Goal: Check status: Check status

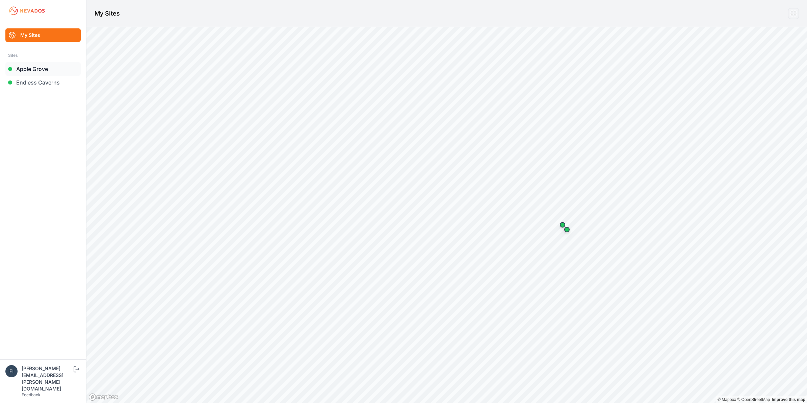
click at [35, 64] on link "Apple Grove" at bounding box center [42, 69] width 75 height 14
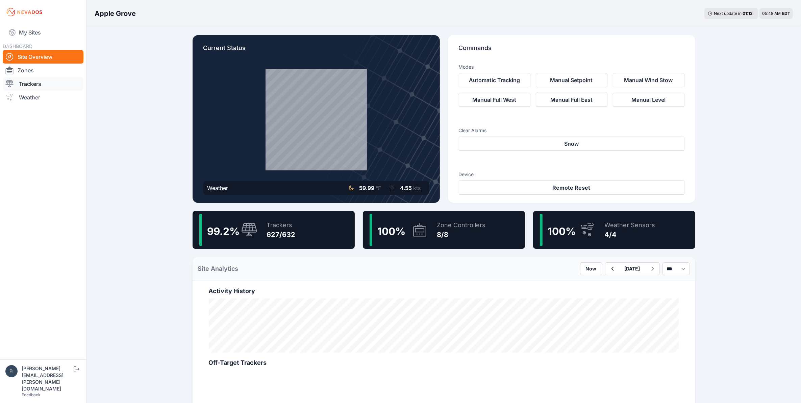
click at [33, 85] on link "Trackers" at bounding box center [43, 84] width 81 height 14
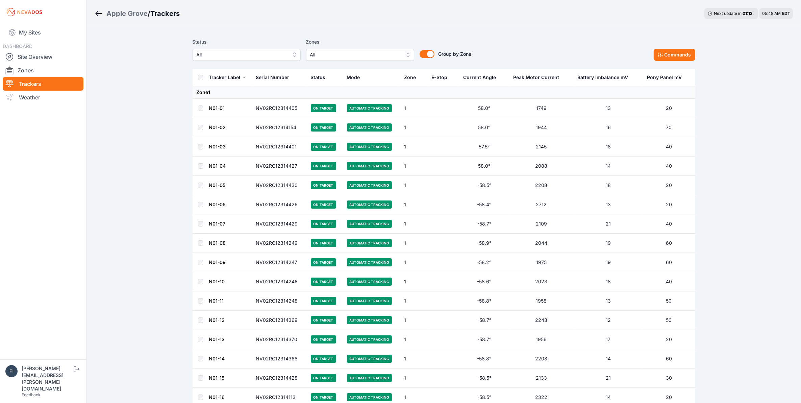
click at [231, 51] on span "All" at bounding box center [242, 55] width 91 height 8
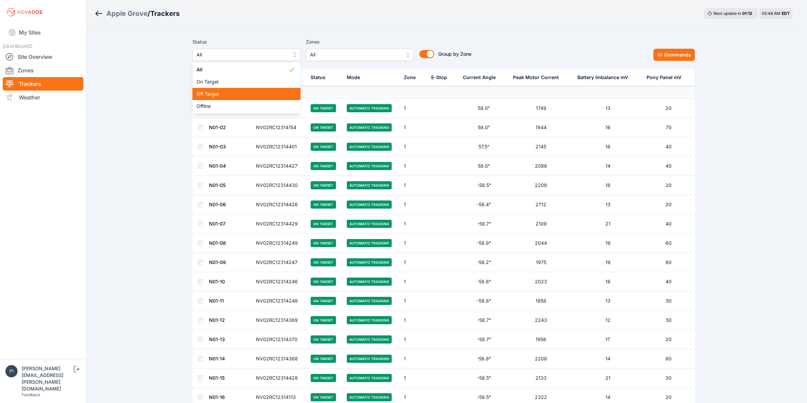
click at [230, 94] on span "Off Target" at bounding box center [243, 94] width 92 height 7
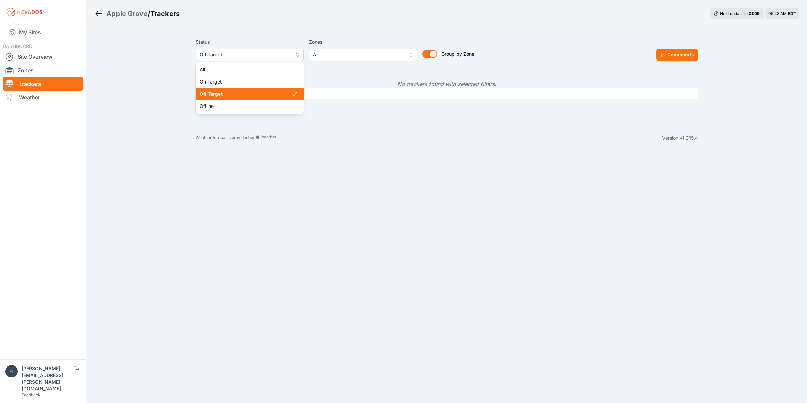
click at [238, 56] on span "Off Target" at bounding box center [245, 55] width 91 height 8
click at [228, 105] on span "Offline" at bounding box center [246, 106] width 92 height 7
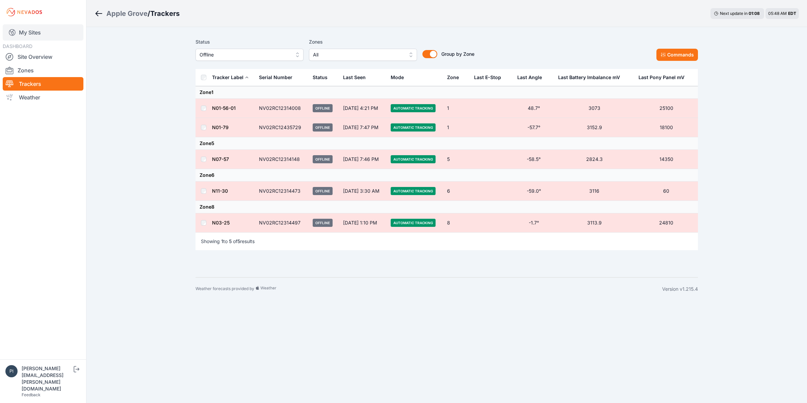
click at [28, 35] on link "My Sites" at bounding box center [43, 32] width 81 height 16
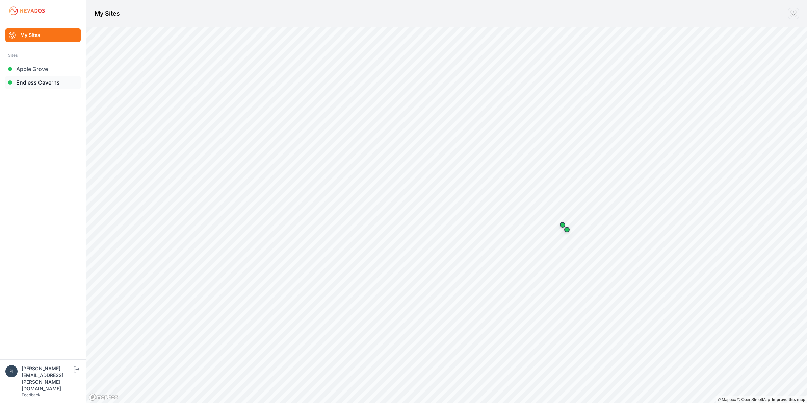
click at [41, 77] on link "Endless Caverns" at bounding box center [42, 83] width 75 height 14
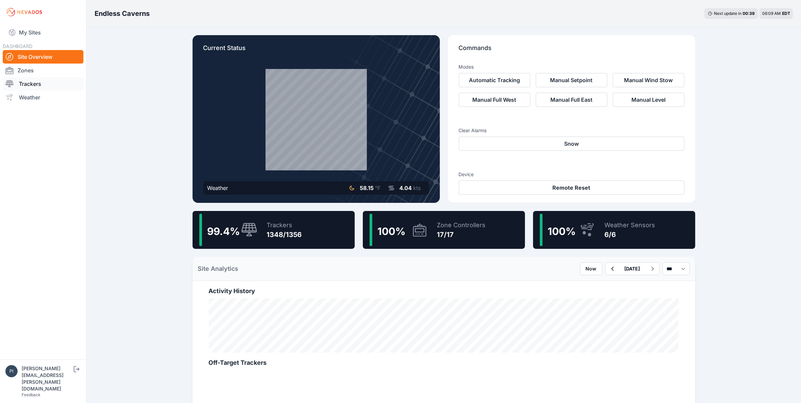
click at [55, 85] on link "Trackers" at bounding box center [43, 84] width 81 height 14
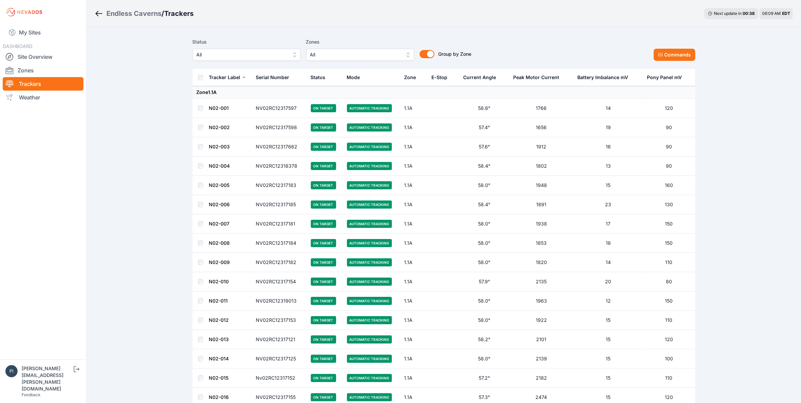
click at [214, 54] on span "All" at bounding box center [242, 55] width 91 height 8
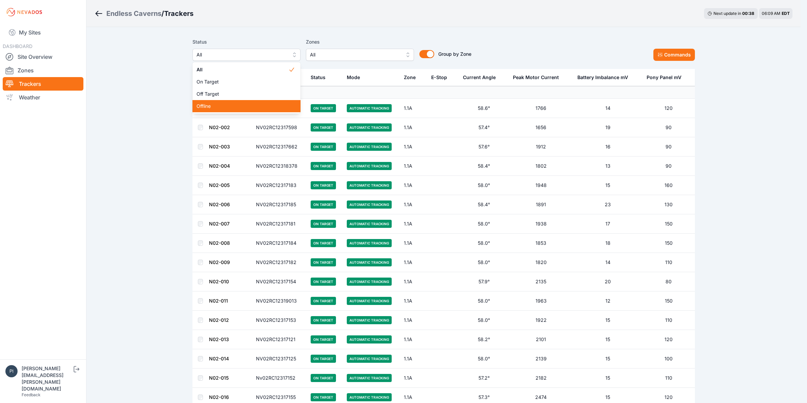
click at [240, 104] on span "Offline" at bounding box center [243, 106] width 92 height 7
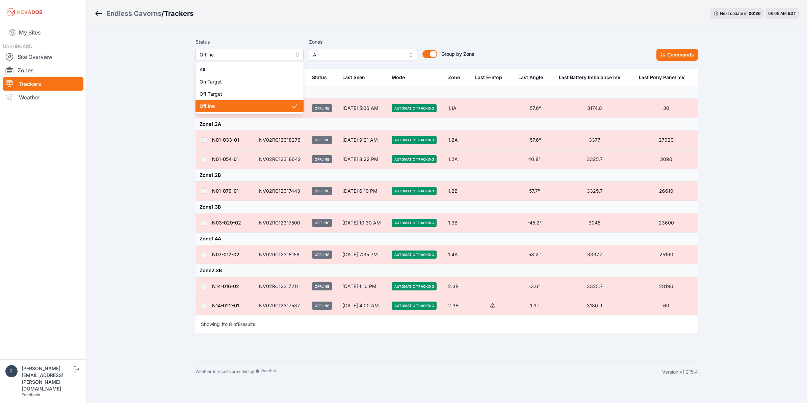
click at [244, 57] on span "Offline" at bounding box center [245, 55] width 91 height 8
click at [249, 94] on span "Off Target" at bounding box center [246, 94] width 92 height 7
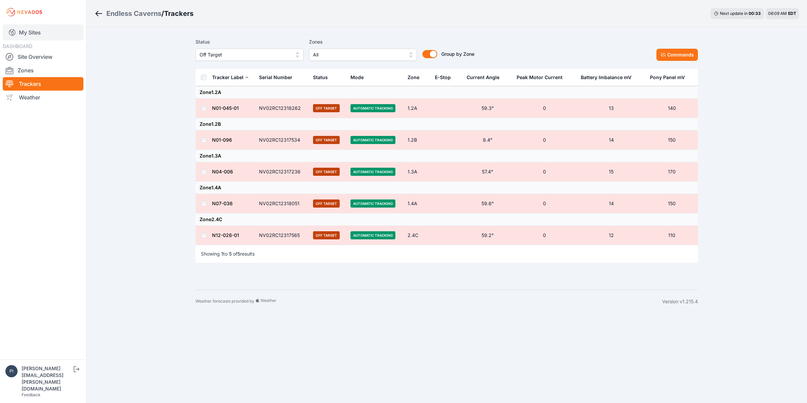
click at [48, 31] on link "My Sites" at bounding box center [43, 32] width 81 height 16
